Goal: Information Seeking & Learning: Learn about a topic

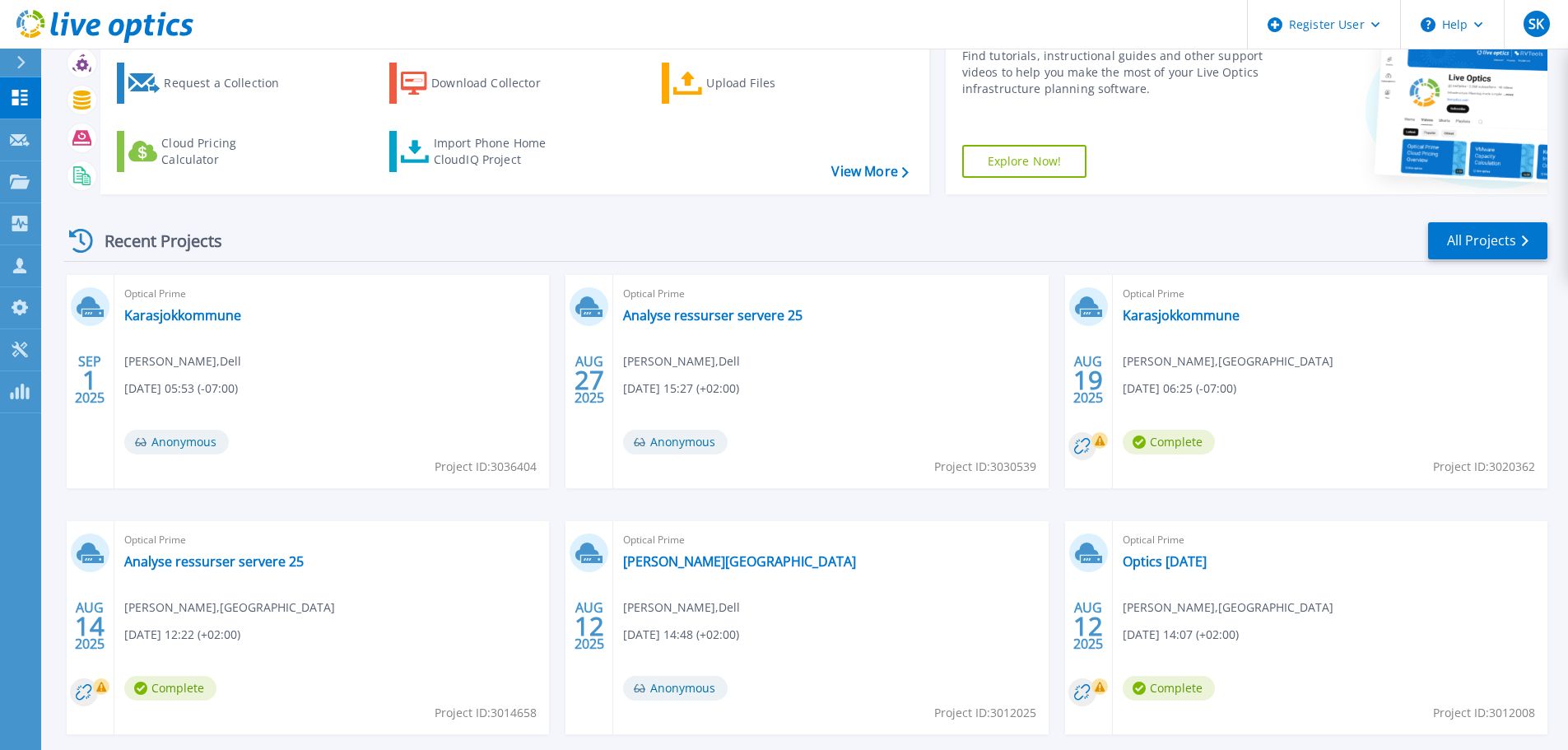
scroll to position [137, 0]
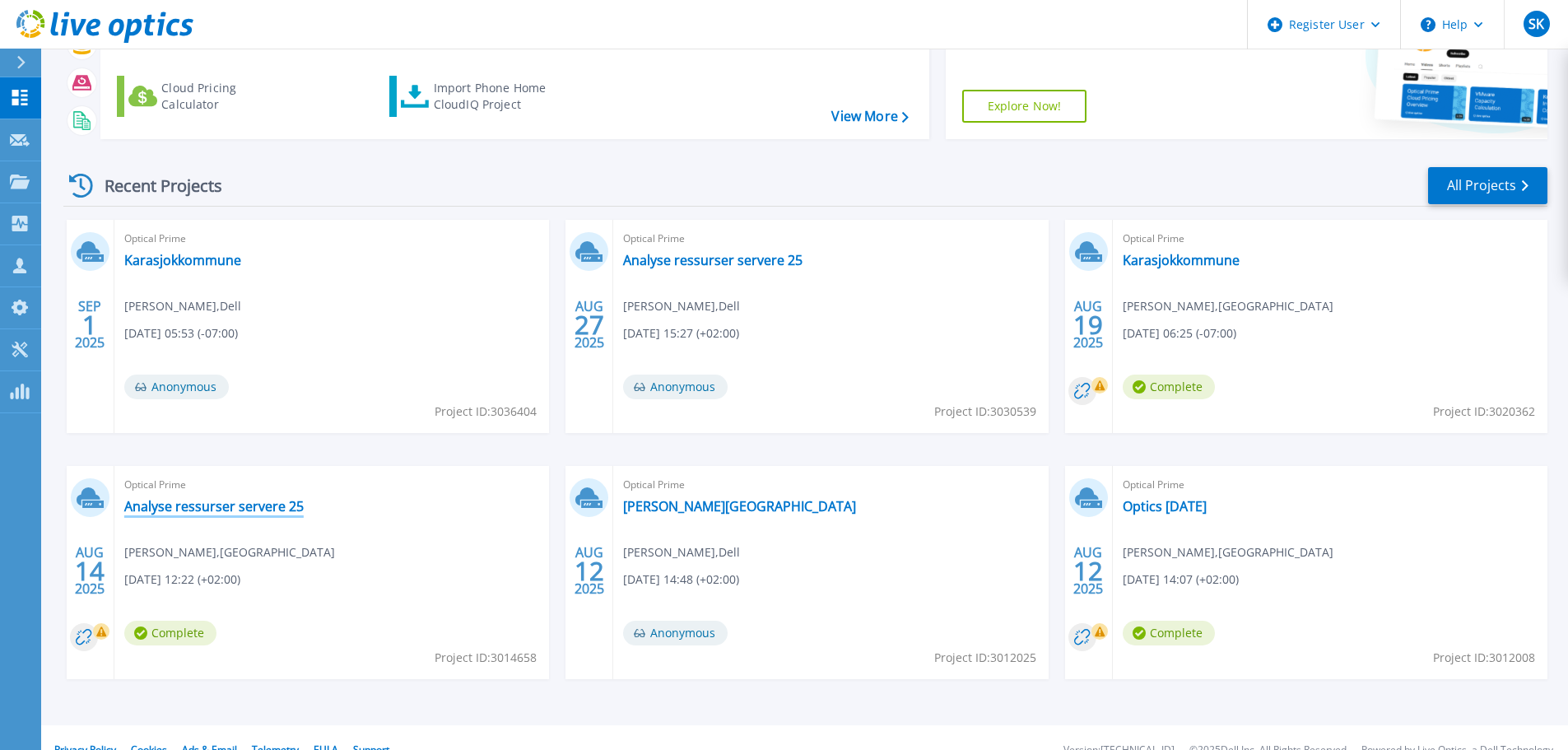
click at [246, 501] on link "Analyse ressurser servere 25" at bounding box center [214, 506] width 180 height 17
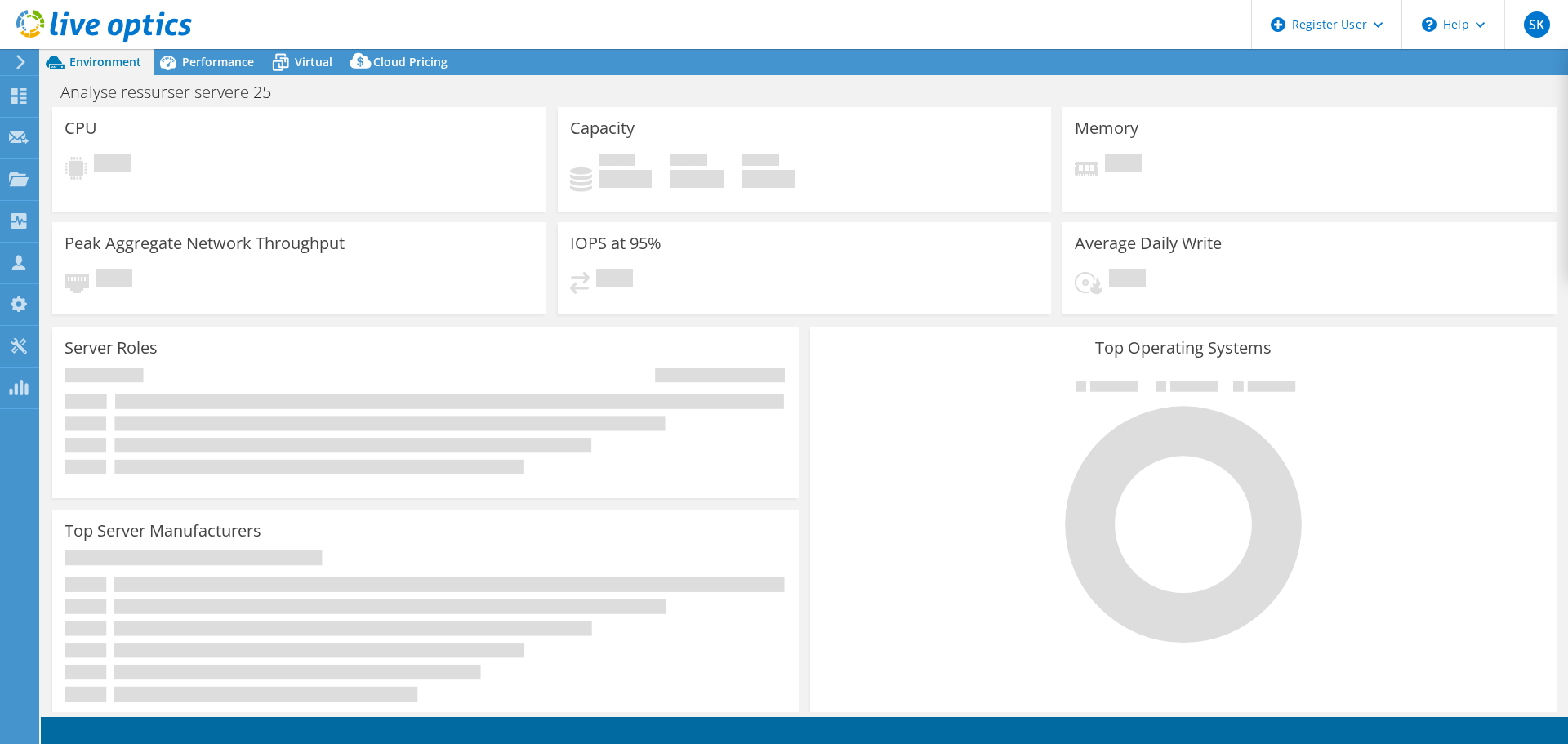
select select "USD"
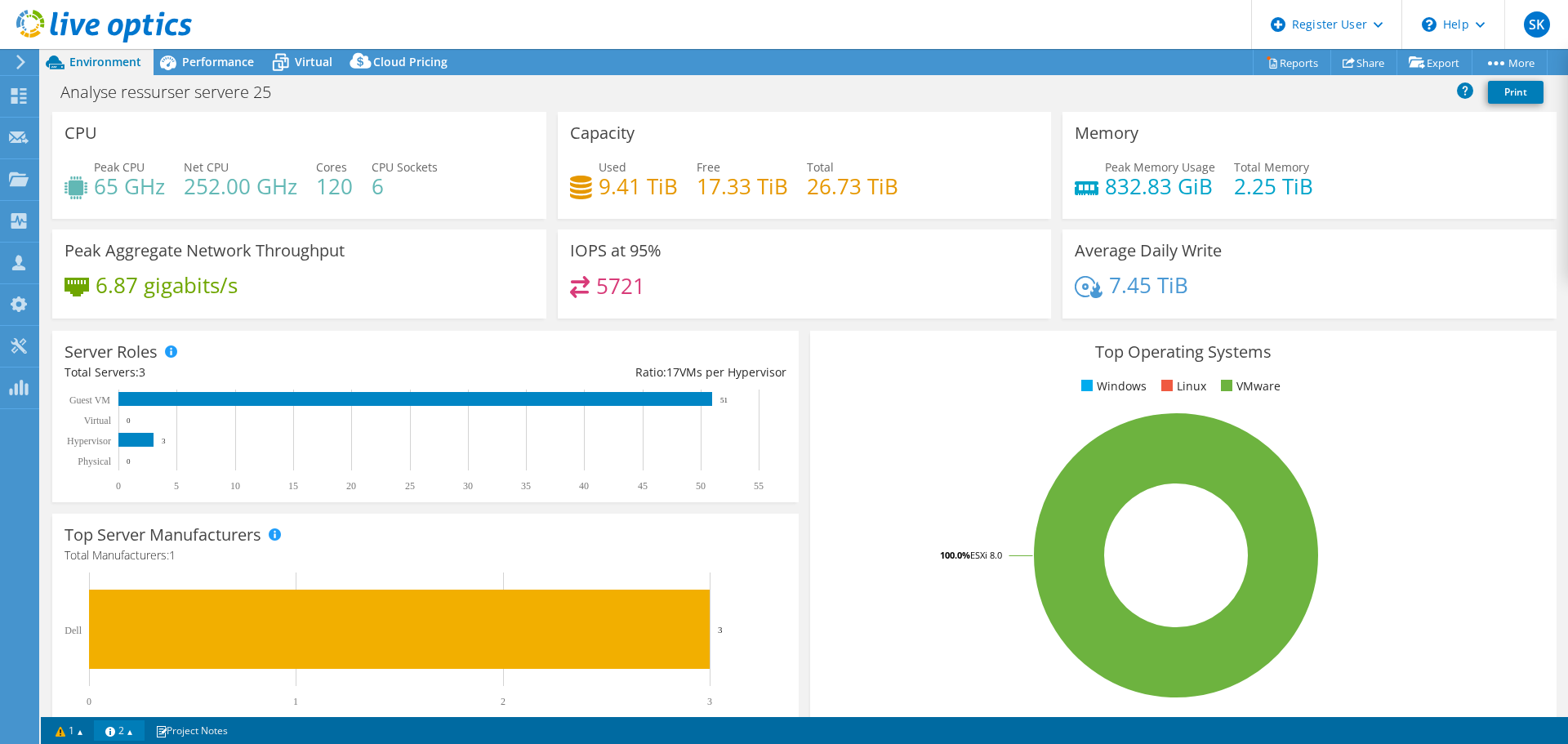
click at [130, 736] on link "2" at bounding box center [119, 730] width 51 height 21
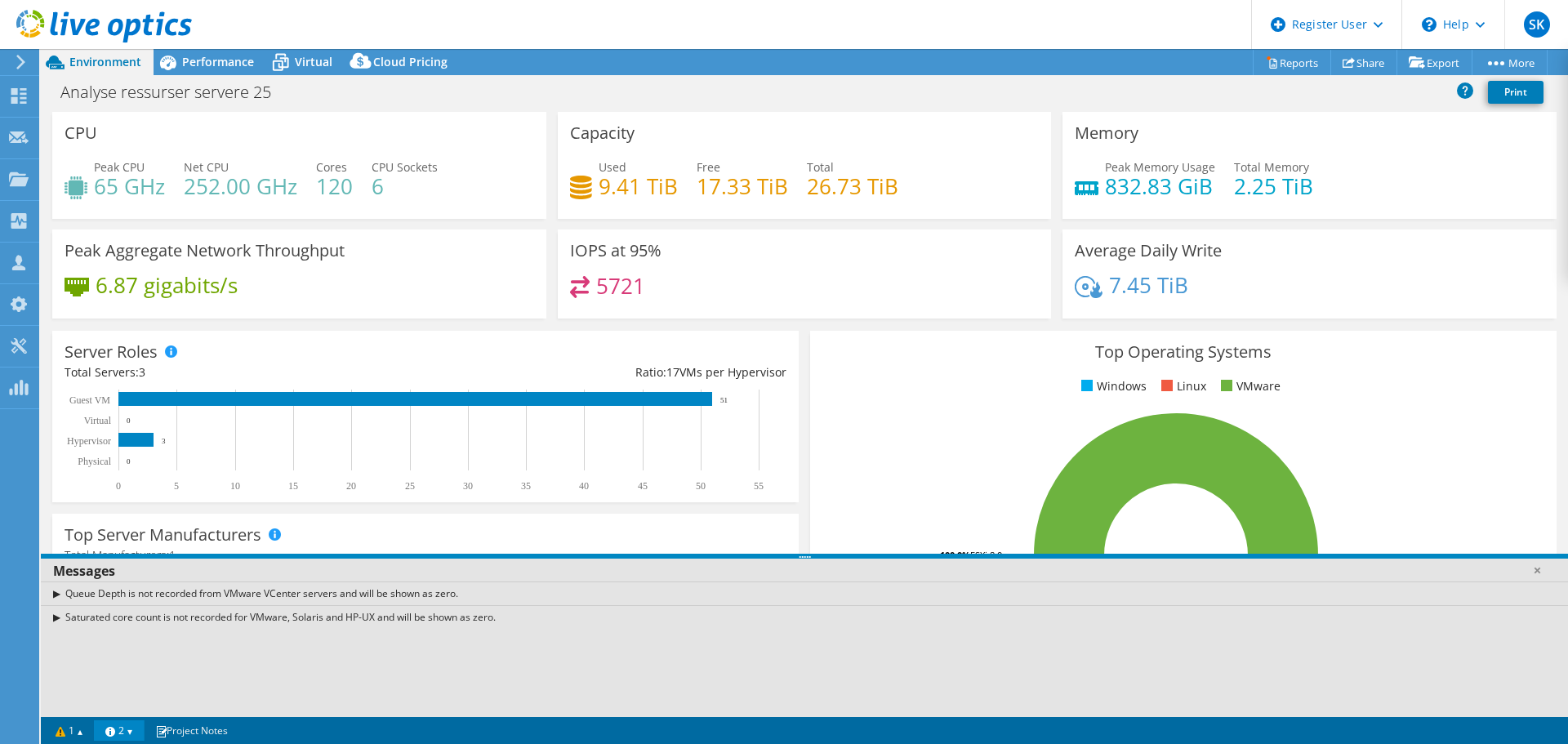
click at [129, 733] on link "2" at bounding box center [119, 730] width 51 height 21
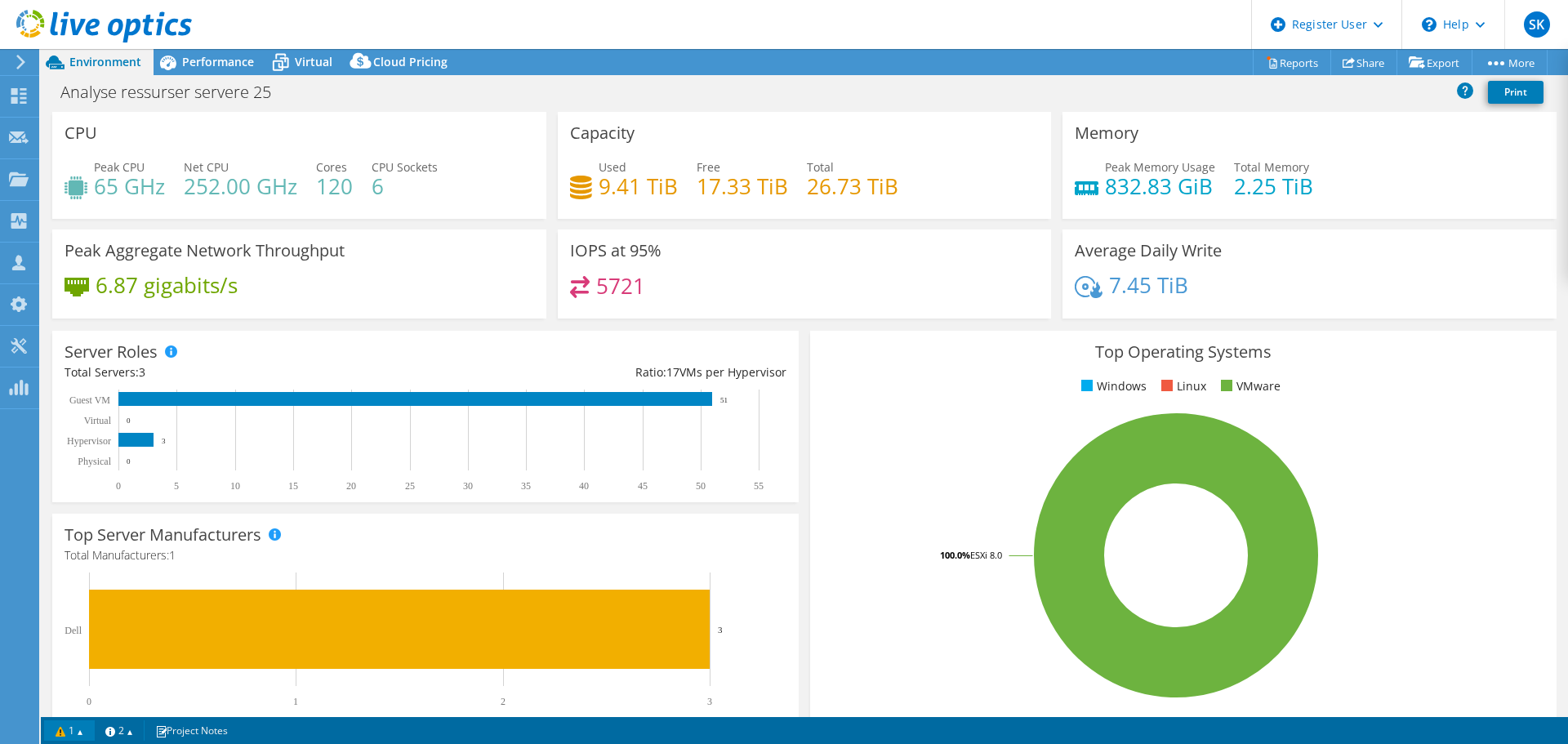
click at [73, 730] on link "1" at bounding box center [70, 730] width 51 height 21
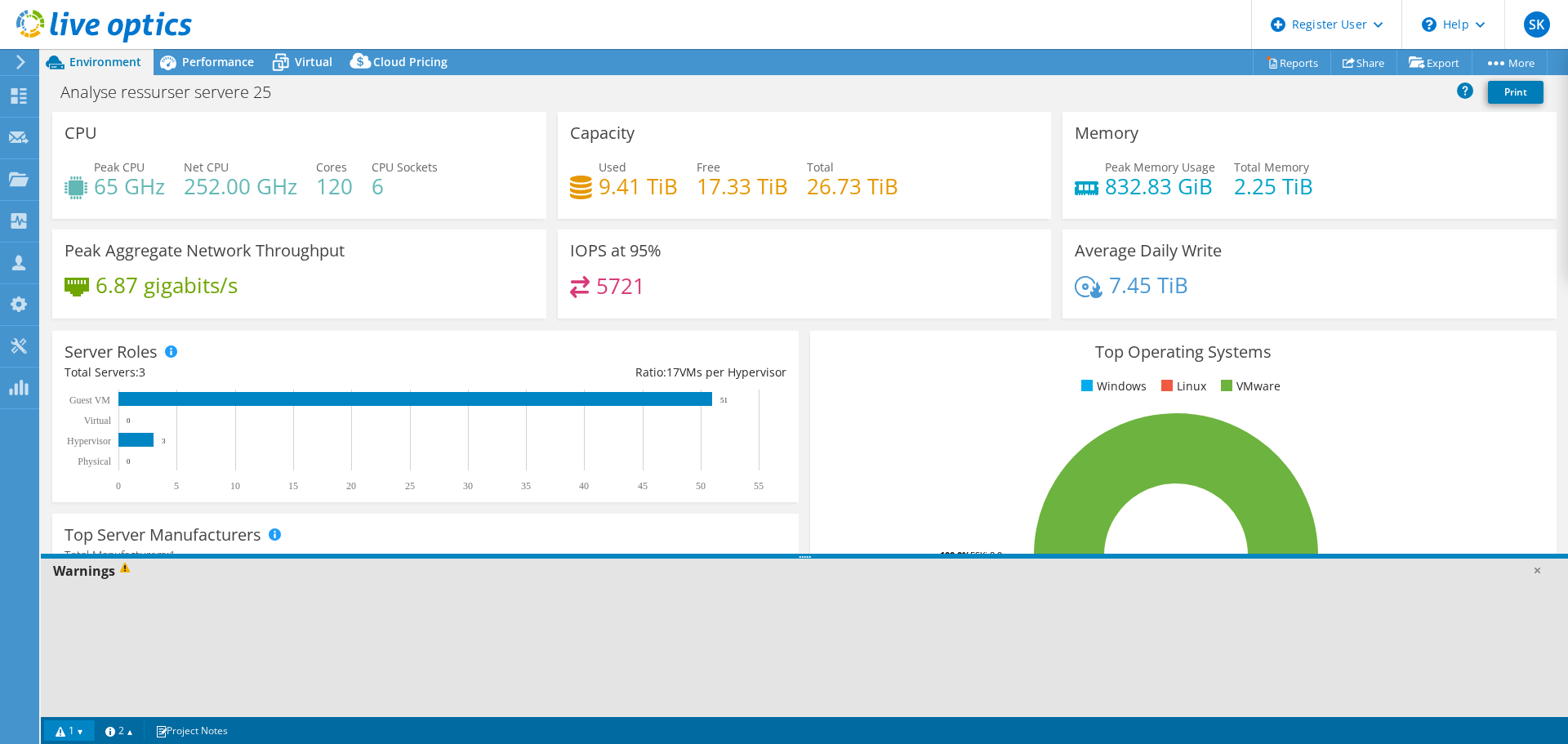
click at [210, 331] on div "Server Roles Physical Servers represent bare metal servers that were targets of…" at bounding box center [425, 416] width 746 height 171
click at [226, 64] on span "Performance" at bounding box center [217, 62] width 71 height 16
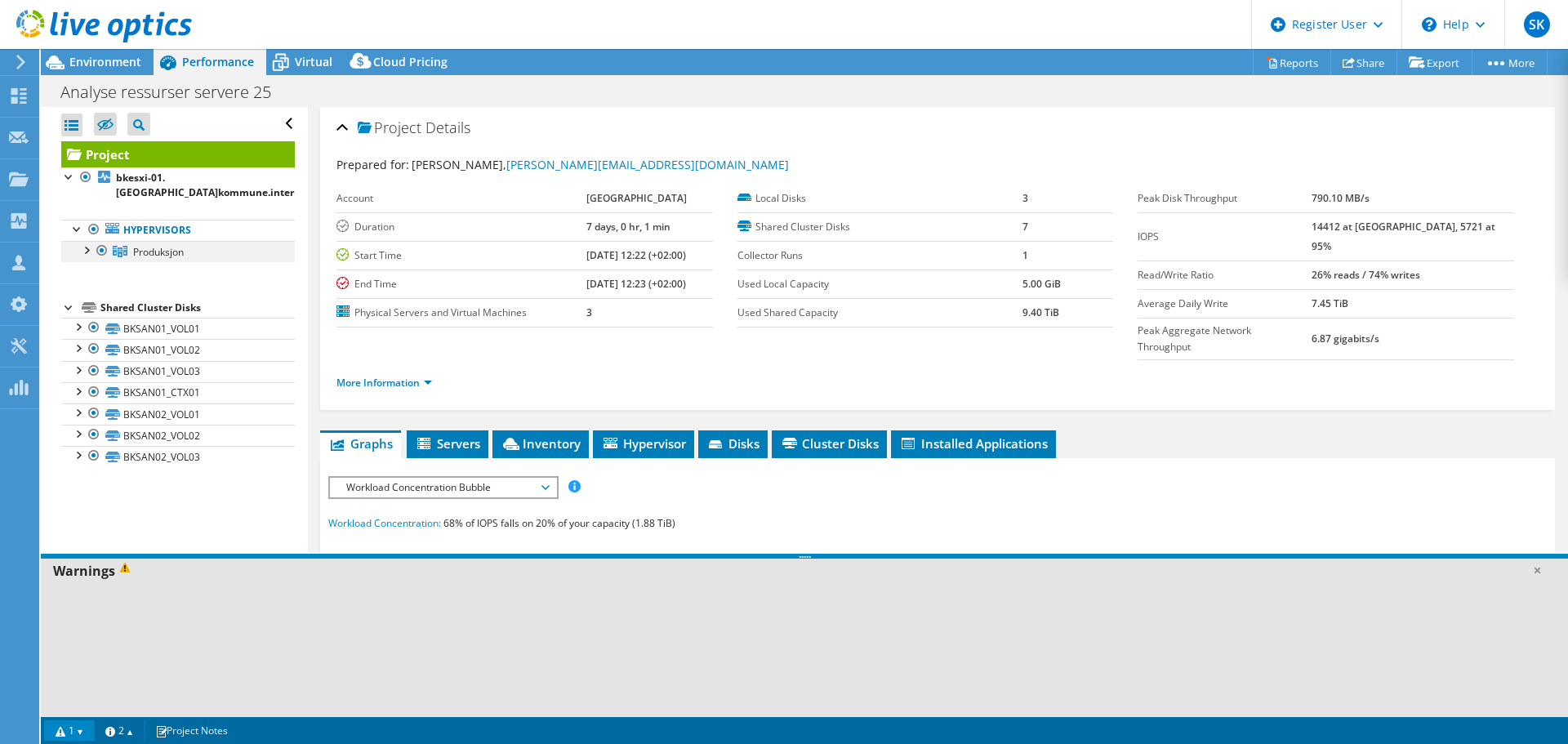
click at [89, 249] on div at bounding box center [85, 249] width 17 height 17
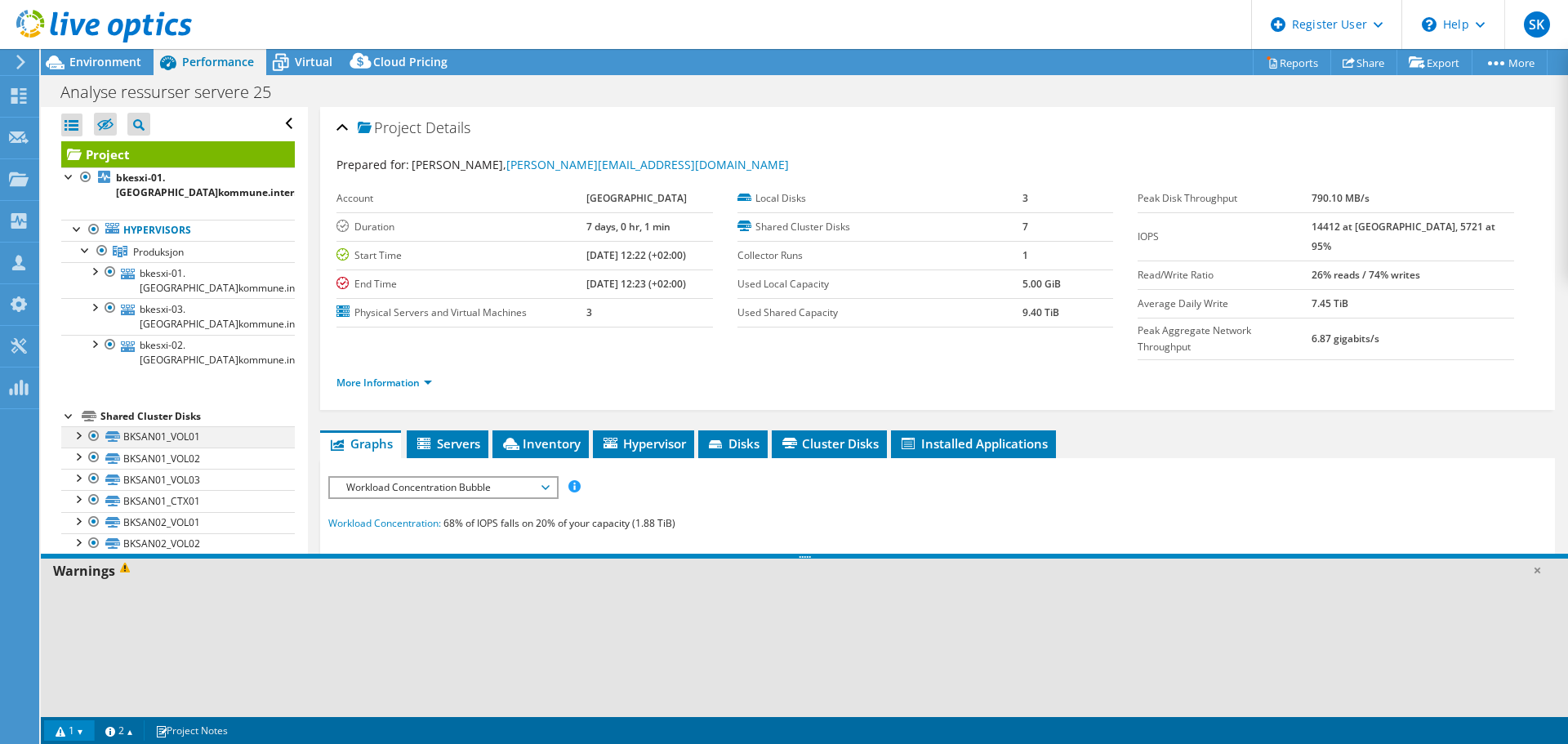
click at [76, 438] on div at bounding box center [77, 434] width 17 height 17
click at [105, 125] on icon at bounding box center [105, 125] width 17 height 13
click at [0, 0] on input "checkbox" at bounding box center [0, 0] width 0 height 0
click at [105, 125] on icon at bounding box center [105, 125] width 17 height 13
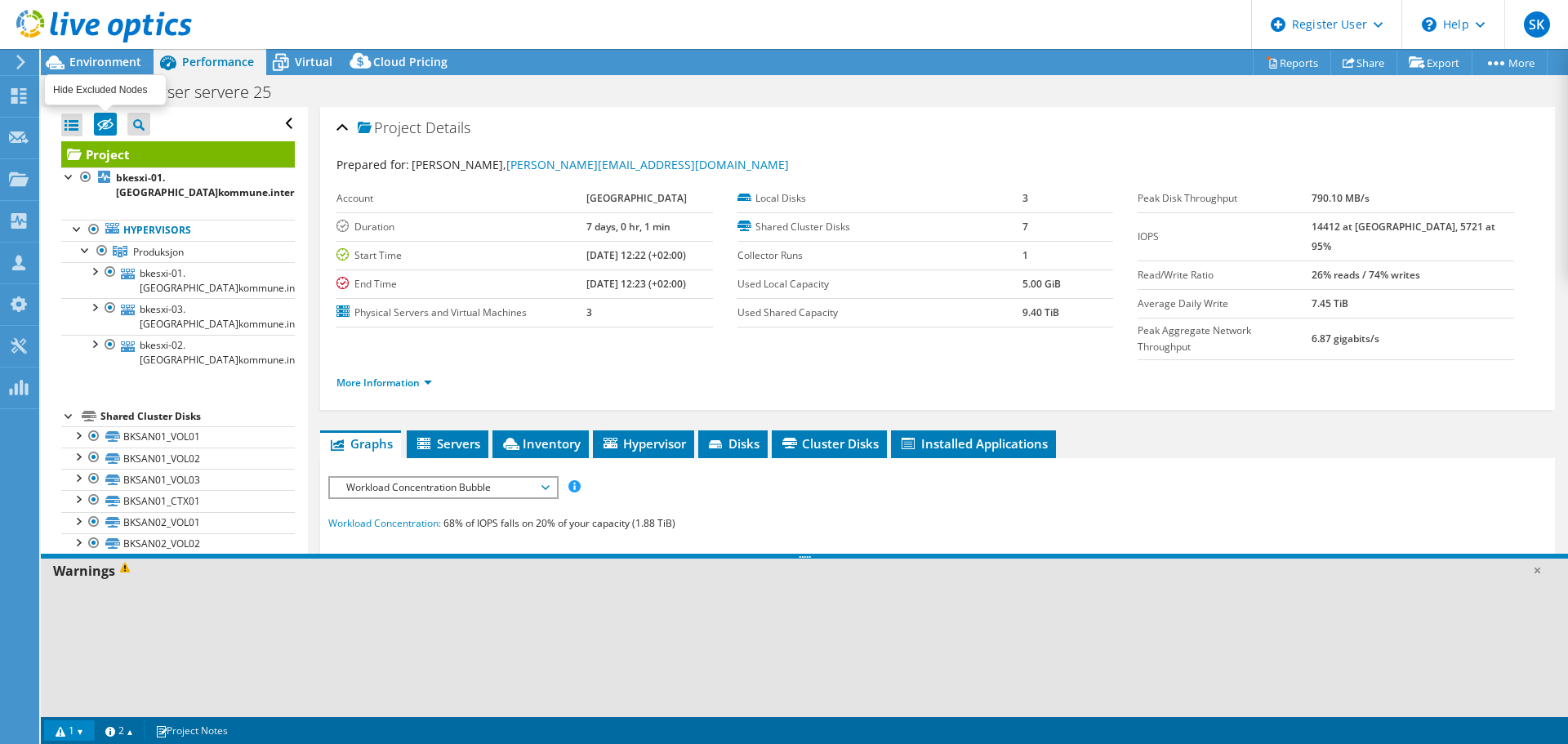
click at [0, 0] on input "checkbox" at bounding box center [0, 0] width 0 height 0
click at [76, 123] on div at bounding box center [72, 124] width 22 height 23
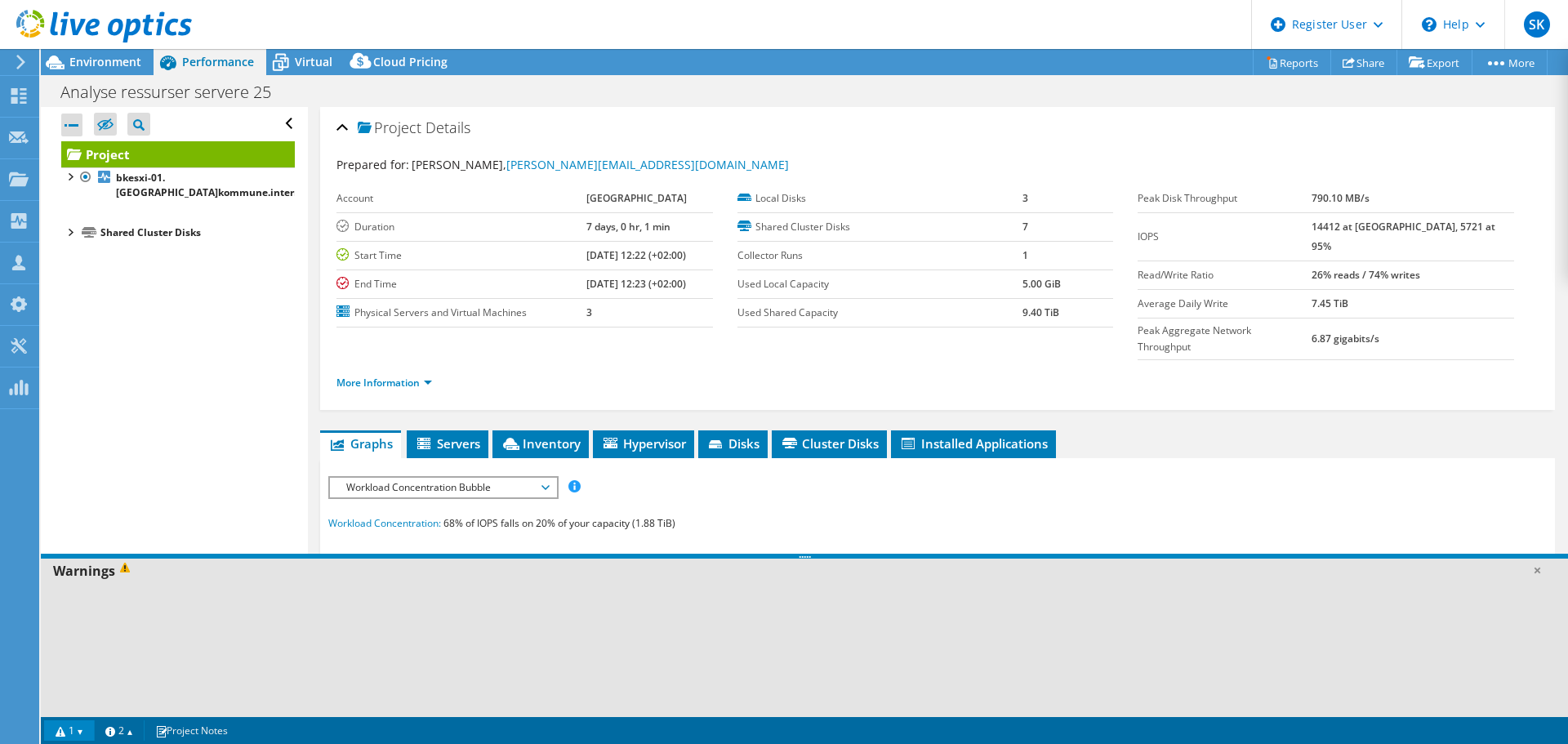
click at [76, 123] on div at bounding box center [72, 124] width 22 height 23
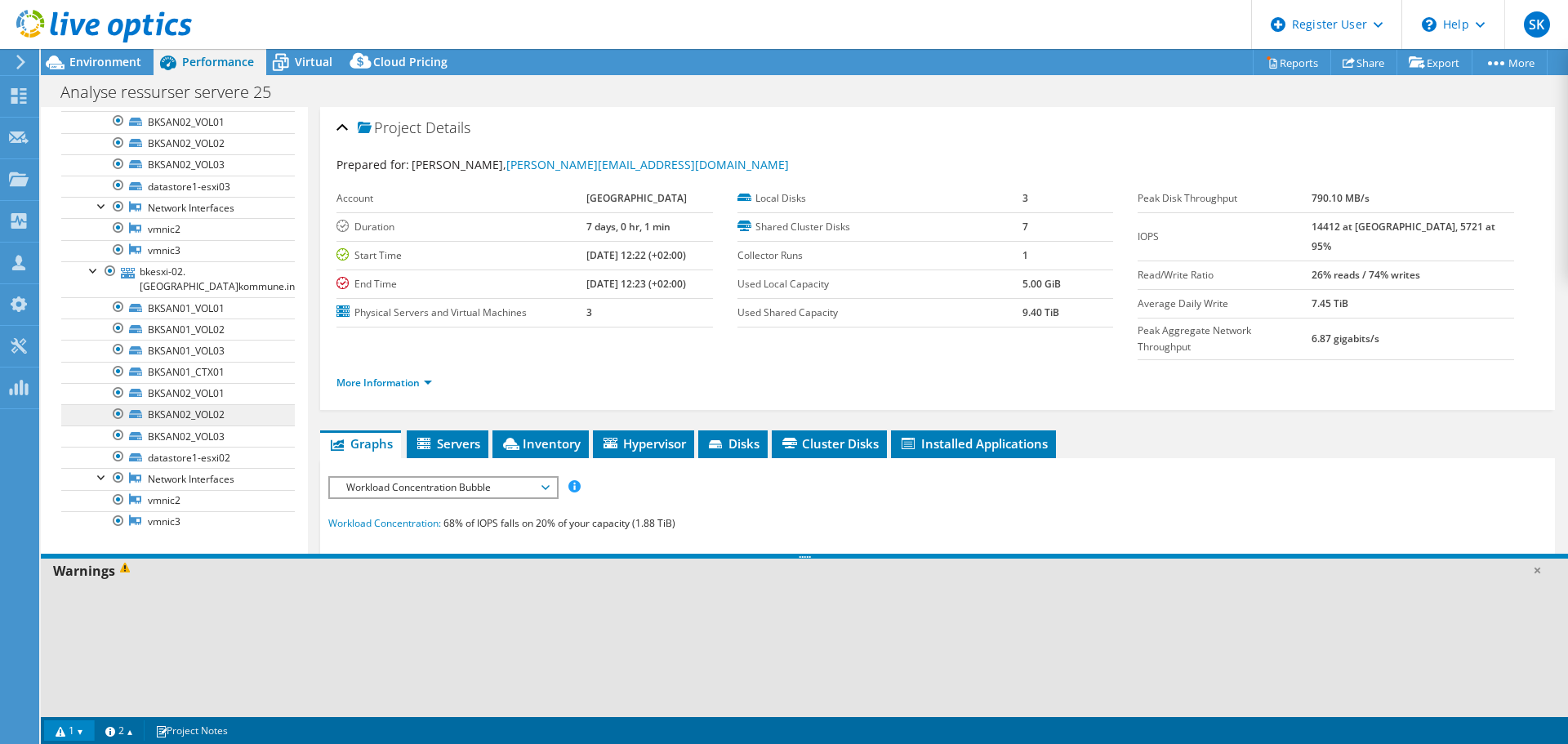
scroll to position [544, 0]
click at [104, 209] on div at bounding box center [102, 204] width 17 height 17
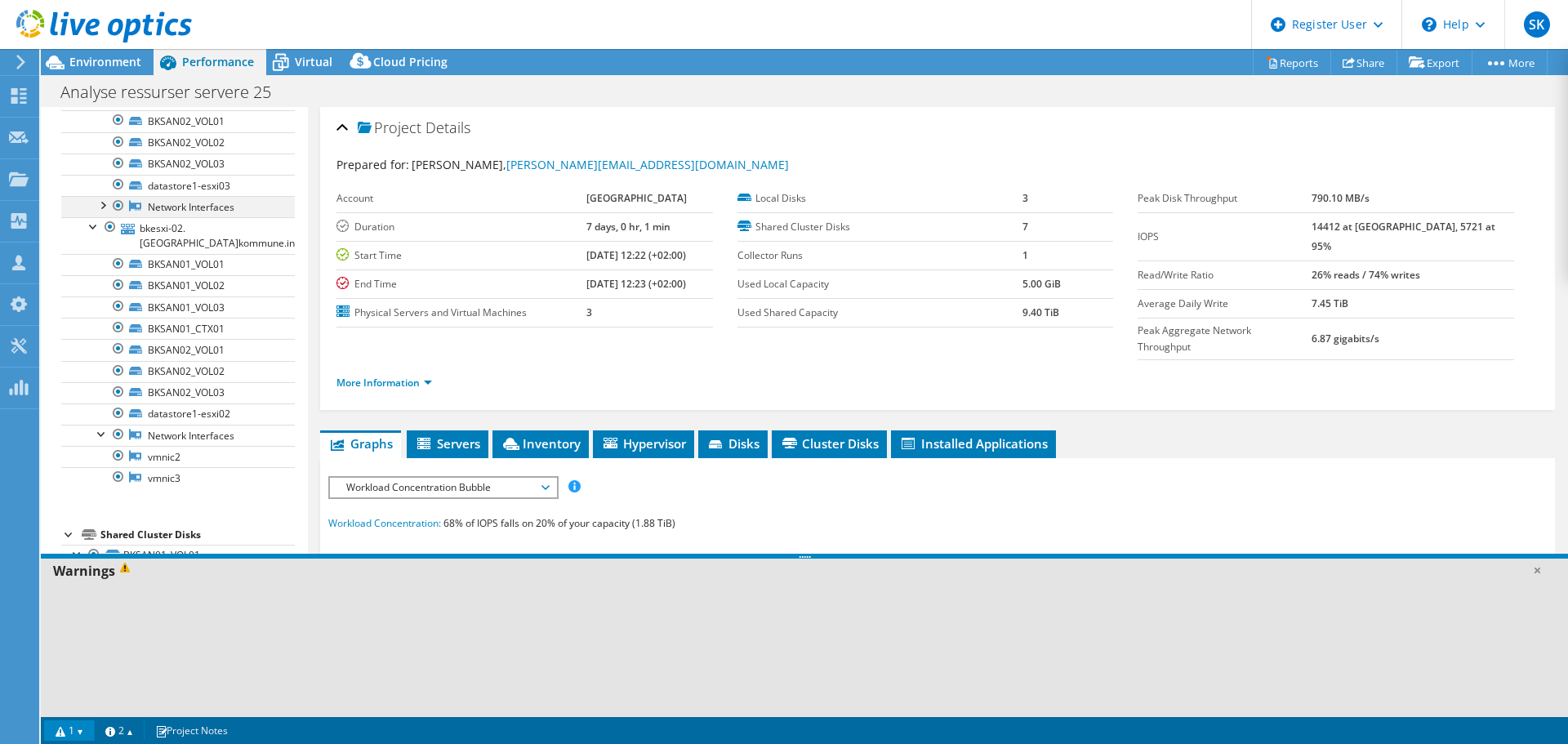
click at [104, 209] on div at bounding box center [102, 204] width 17 height 17
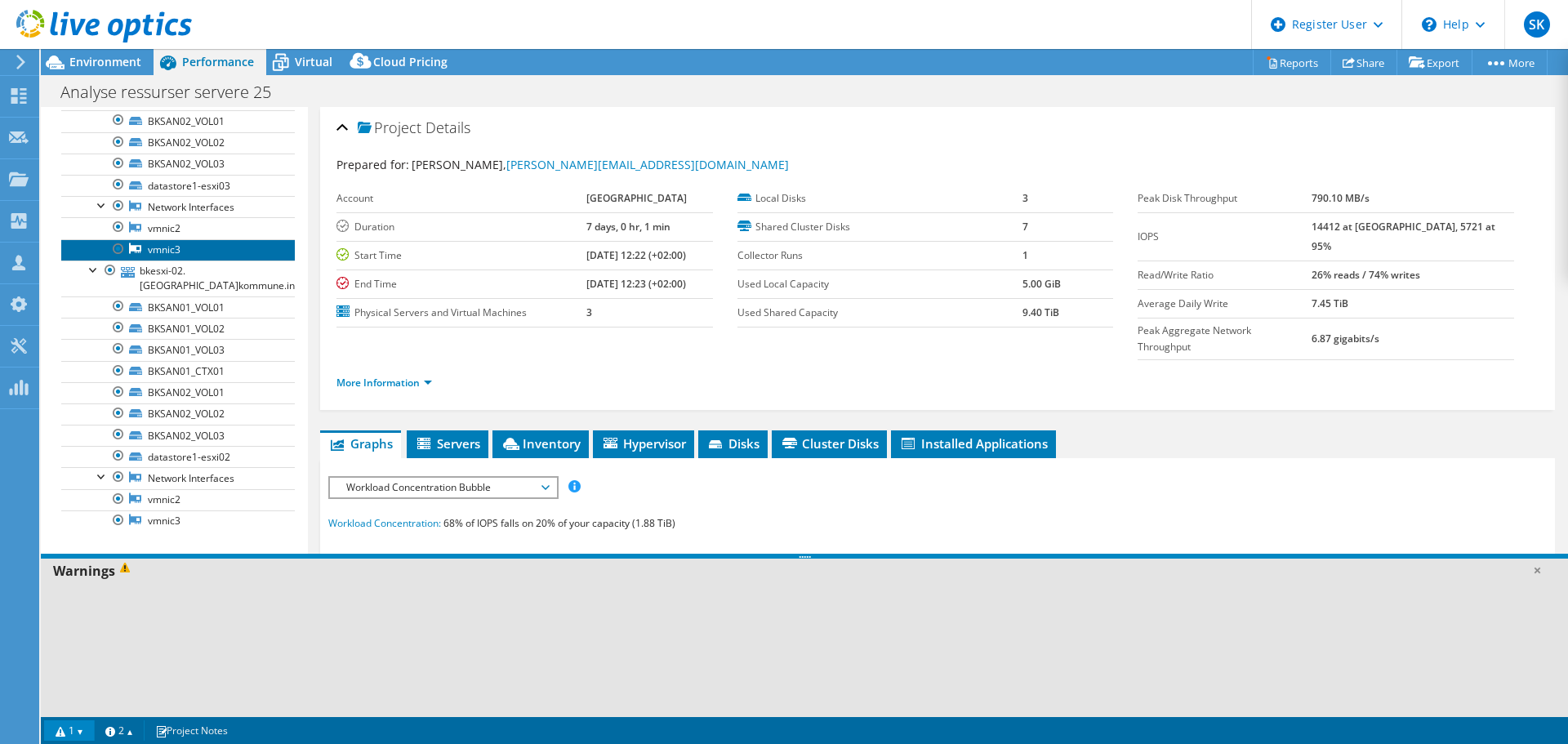
click at [175, 249] on link "vmnic3" at bounding box center [178, 250] width 234 height 22
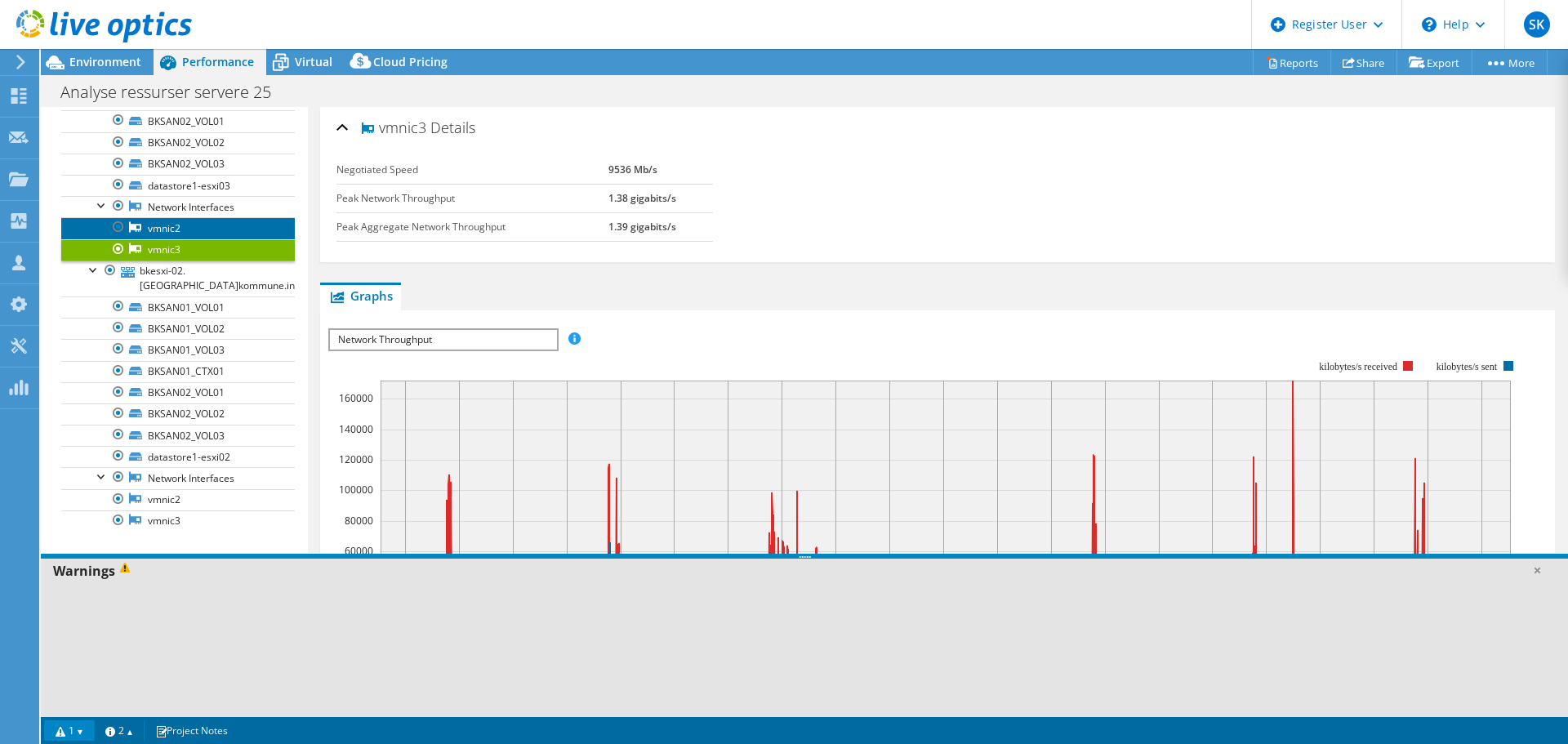
click at [178, 233] on link "vmnic2" at bounding box center [178, 228] width 234 height 22
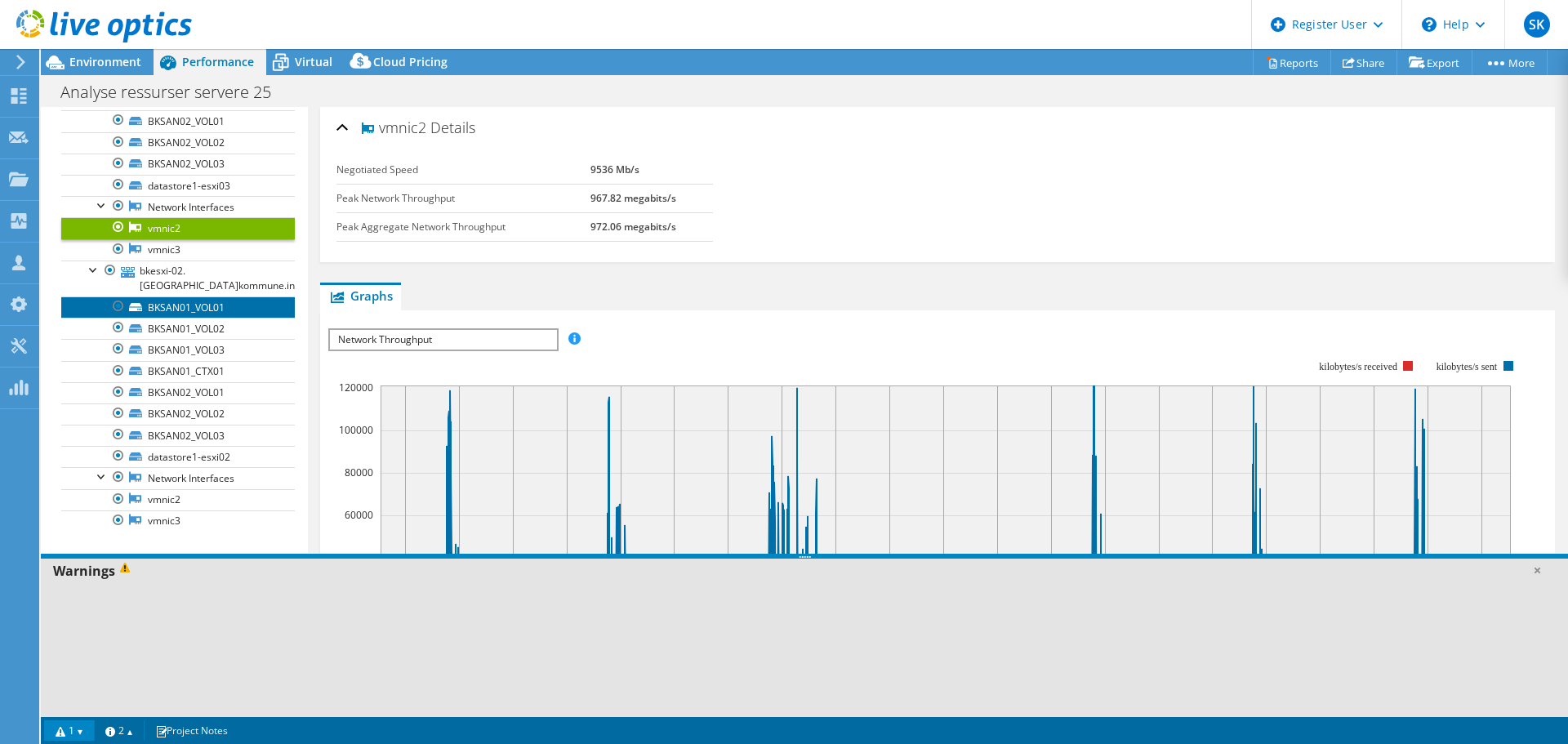
click at [208, 310] on link "BKSAN01_VOL01" at bounding box center [178, 307] width 234 height 22
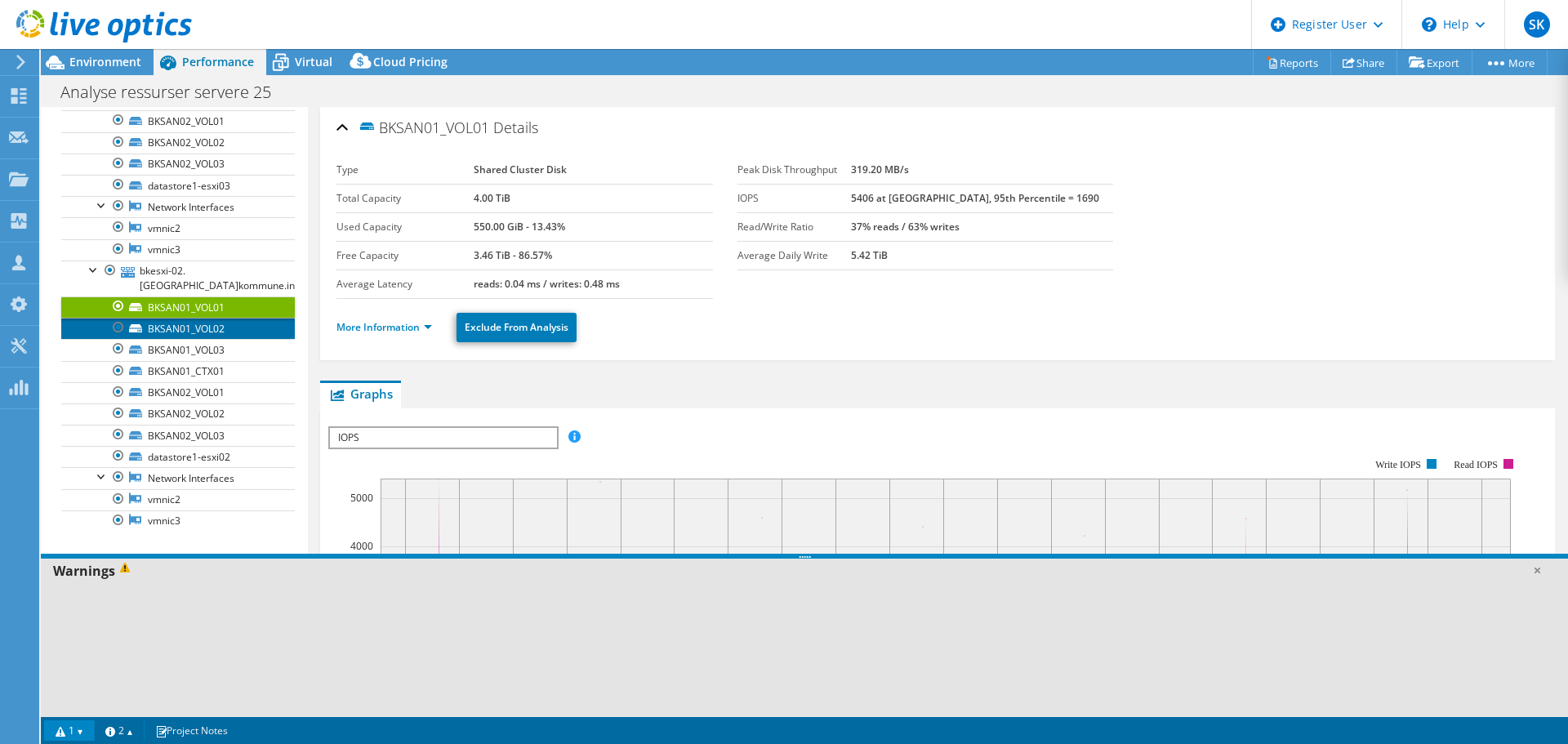
click at [209, 330] on link "BKSAN01_VOL02" at bounding box center [178, 328] width 234 height 22
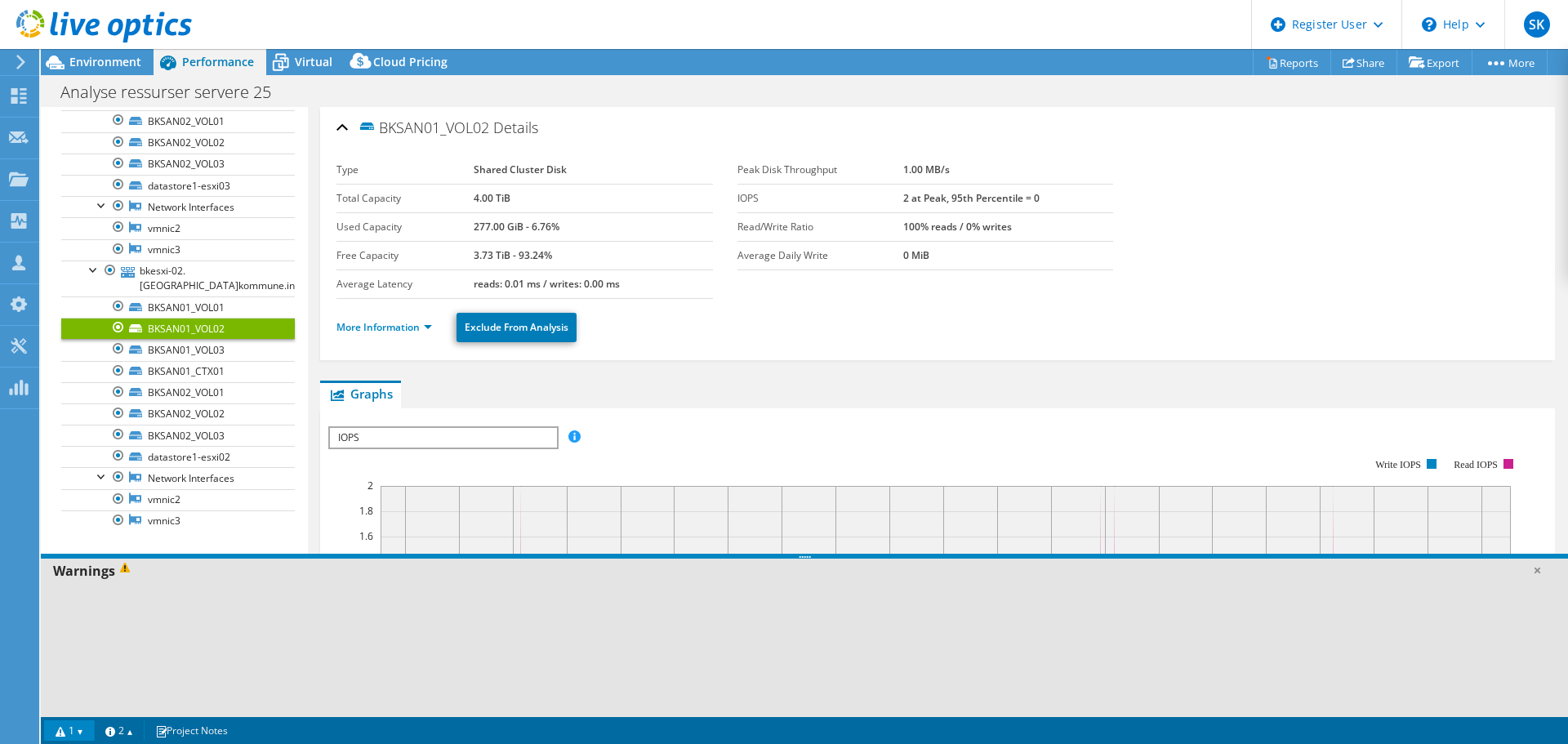
scroll to position [816, 0]
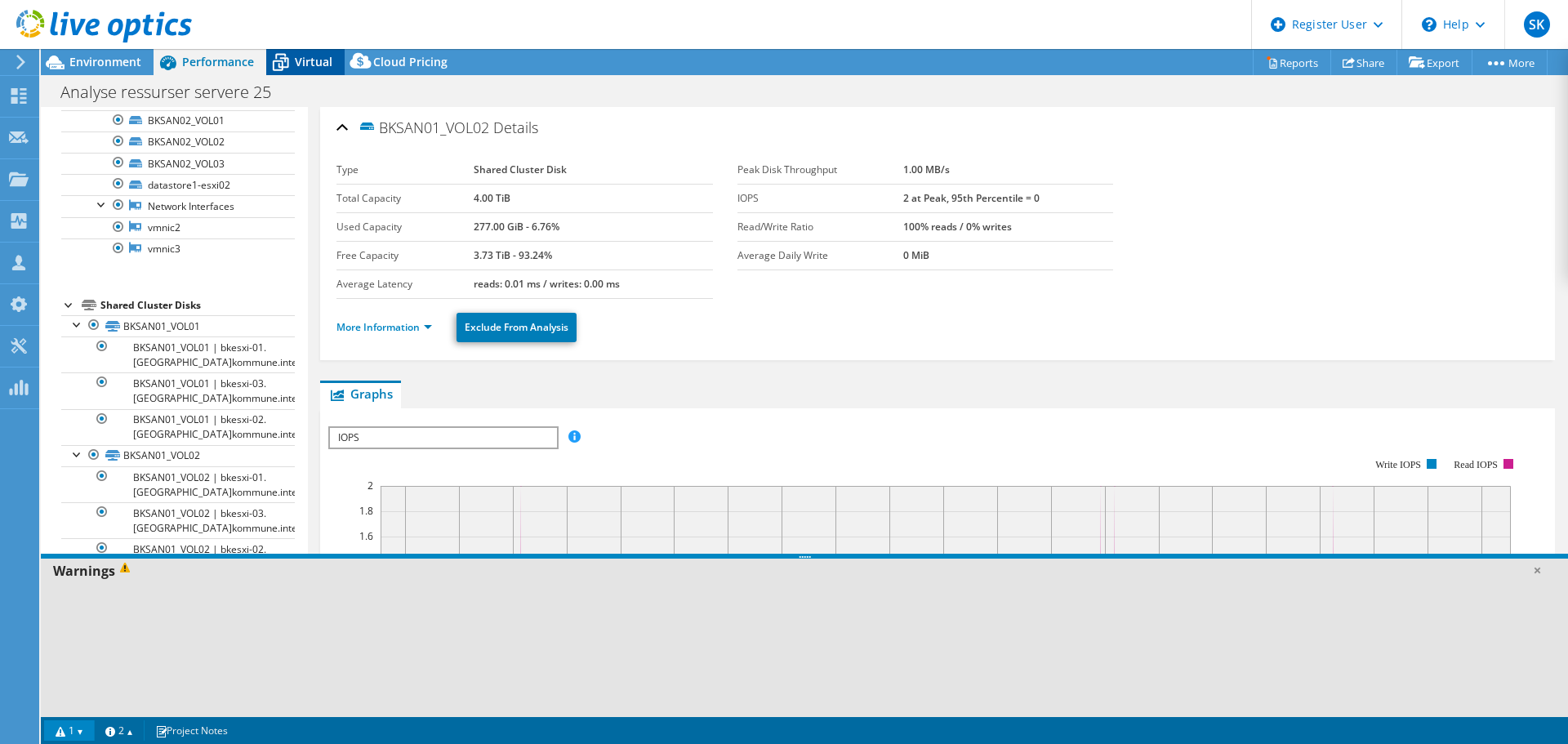
click at [289, 67] on icon at bounding box center [280, 62] width 28 height 28
